Goal: Task Accomplishment & Management: Use online tool/utility

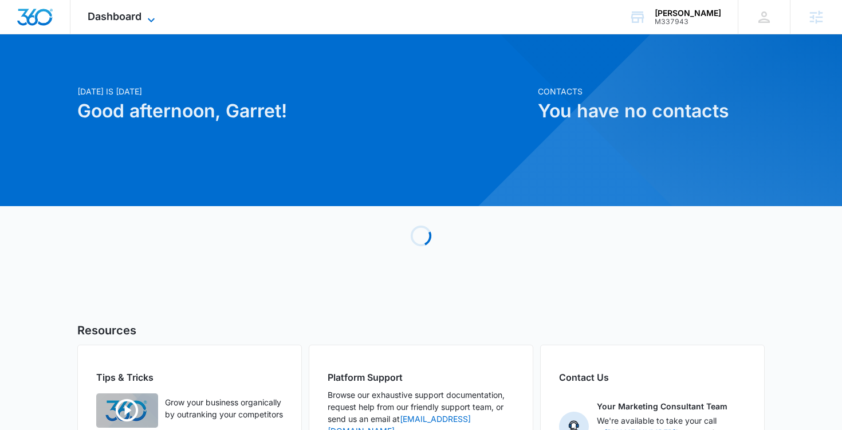
click at [152, 18] on icon at bounding box center [151, 20] width 14 height 14
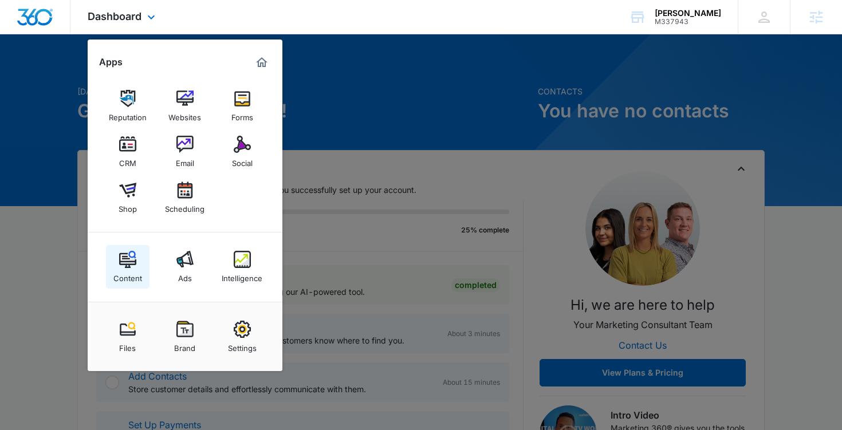
click at [128, 260] on img at bounding box center [127, 259] width 17 height 17
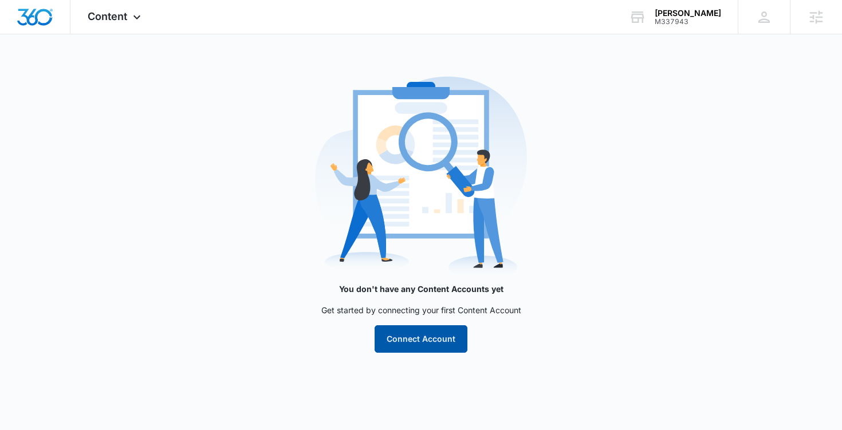
click at [397, 346] on button "Connect Account" at bounding box center [421, 340] width 93 height 28
